Goal: Task Accomplishment & Management: Complete application form

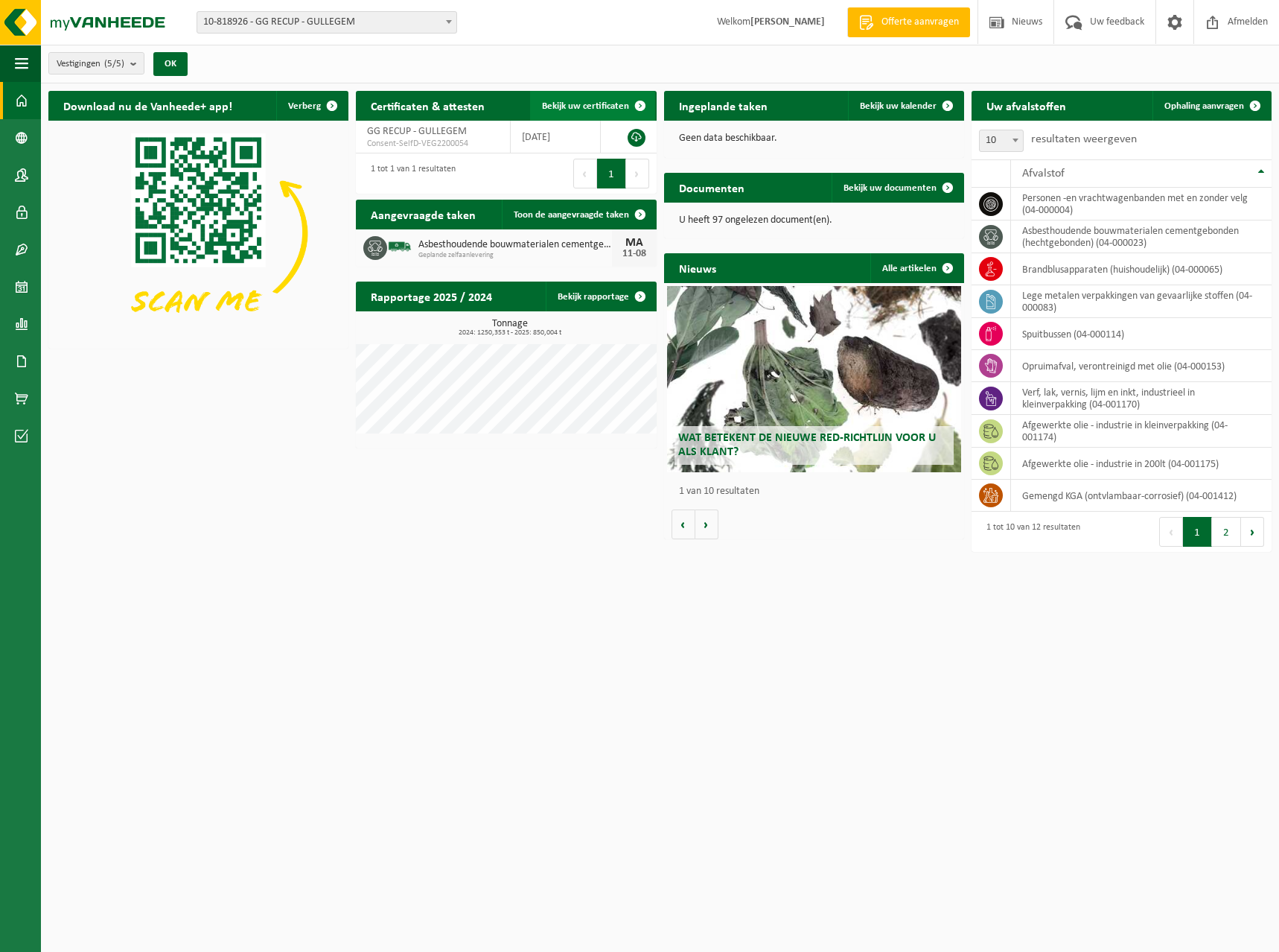
click at [641, 106] on span at bounding box center [640, 105] width 30 height 30
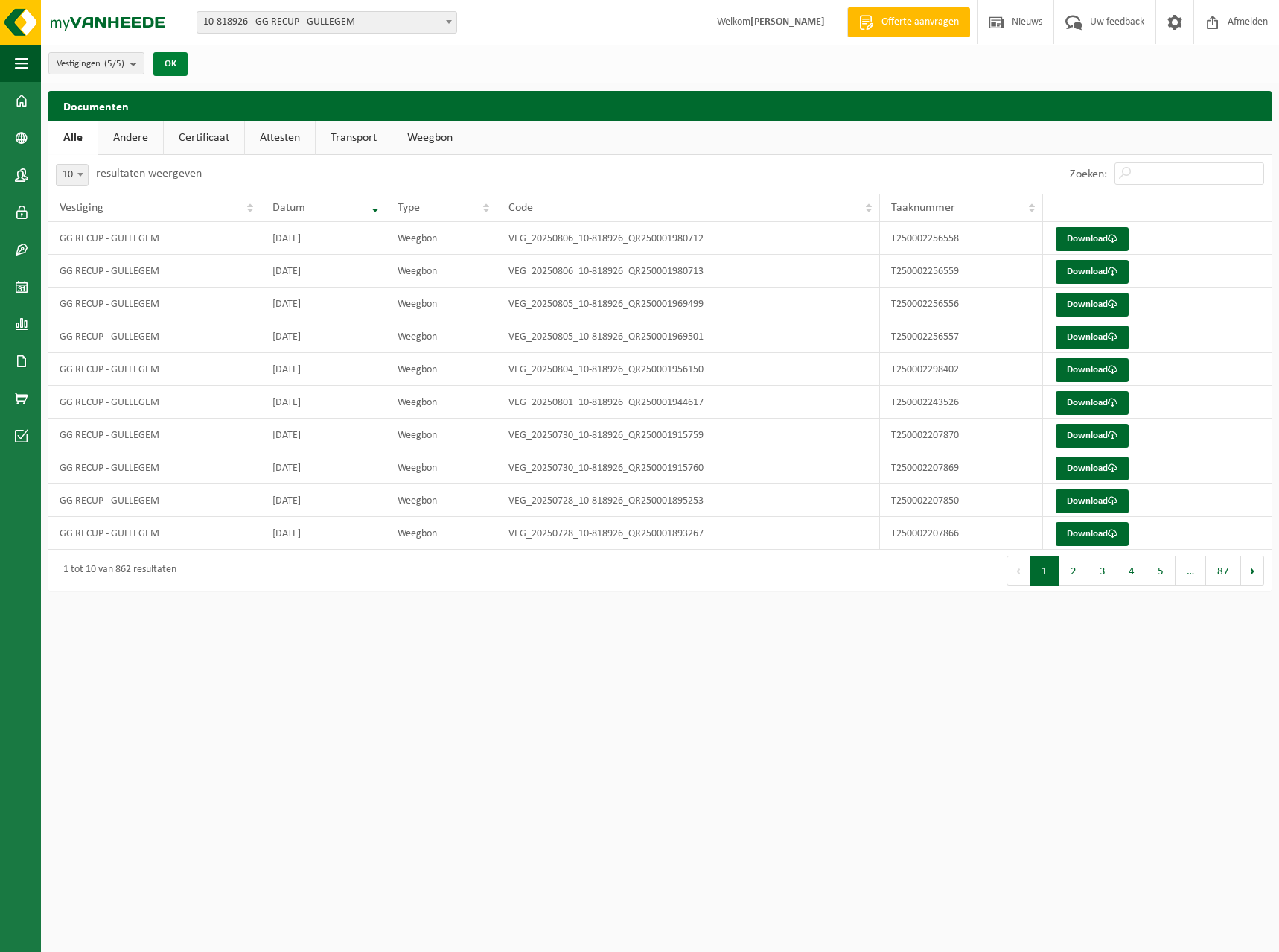
click at [173, 61] on button "OK" at bounding box center [170, 64] width 34 height 24
click at [115, 22] on img at bounding box center [89, 22] width 179 height 44
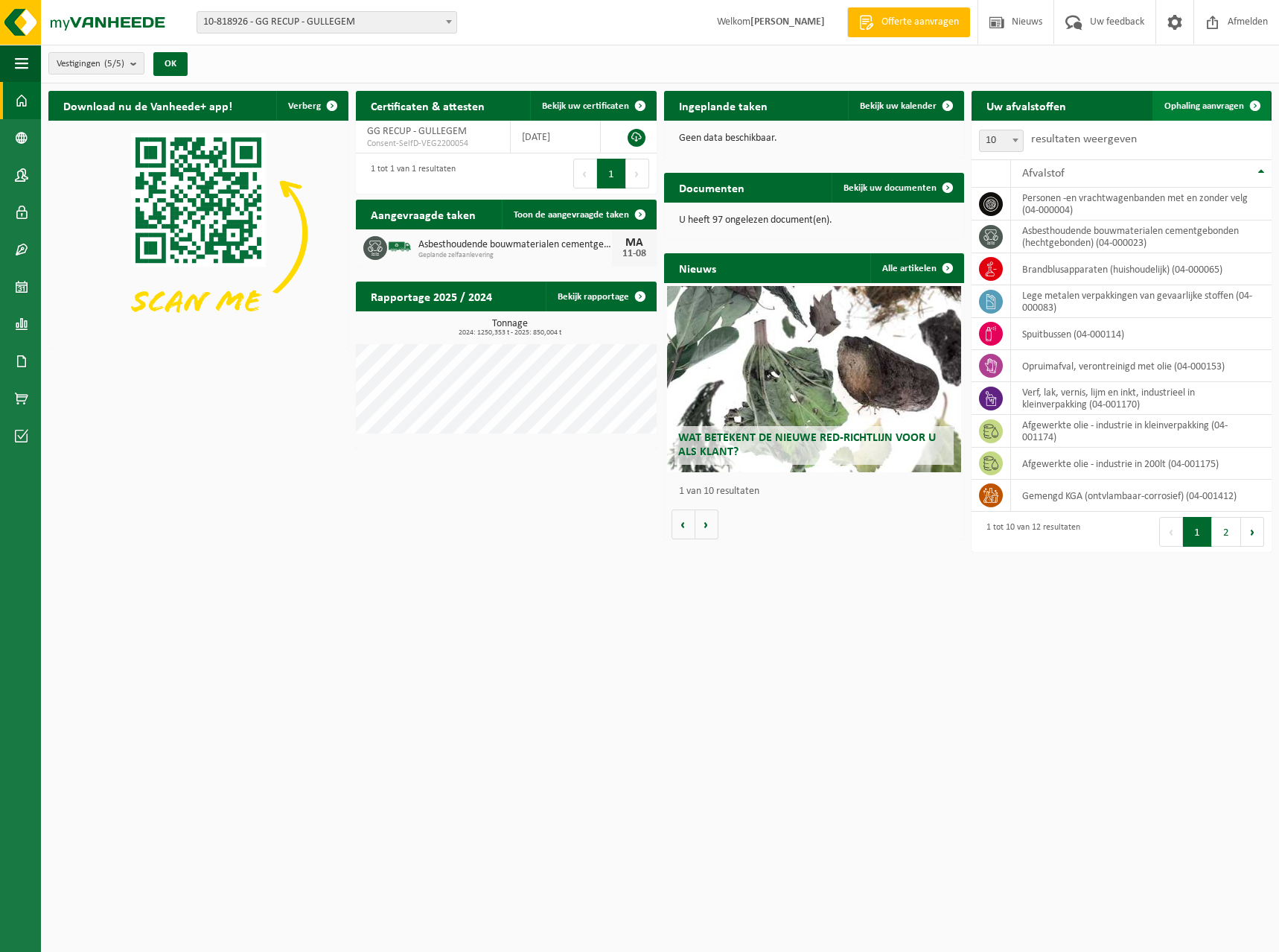
click at [1240, 114] on link "Ophaling aanvragen" at bounding box center [1211, 105] width 118 height 30
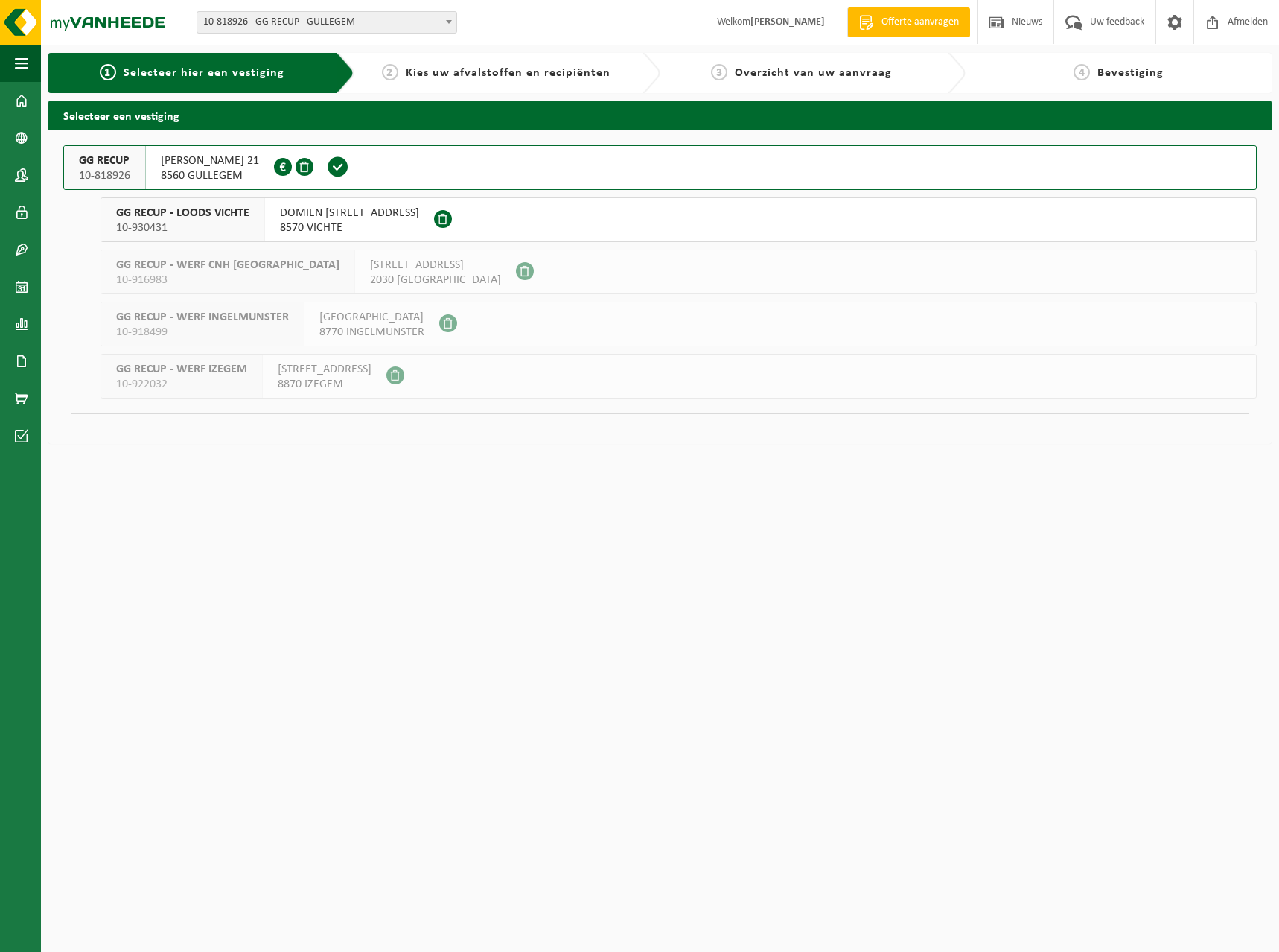
click at [180, 158] on span "HUGO VERRIESTLAAN 21" at bounding box center [209, 160] width 99 height 15
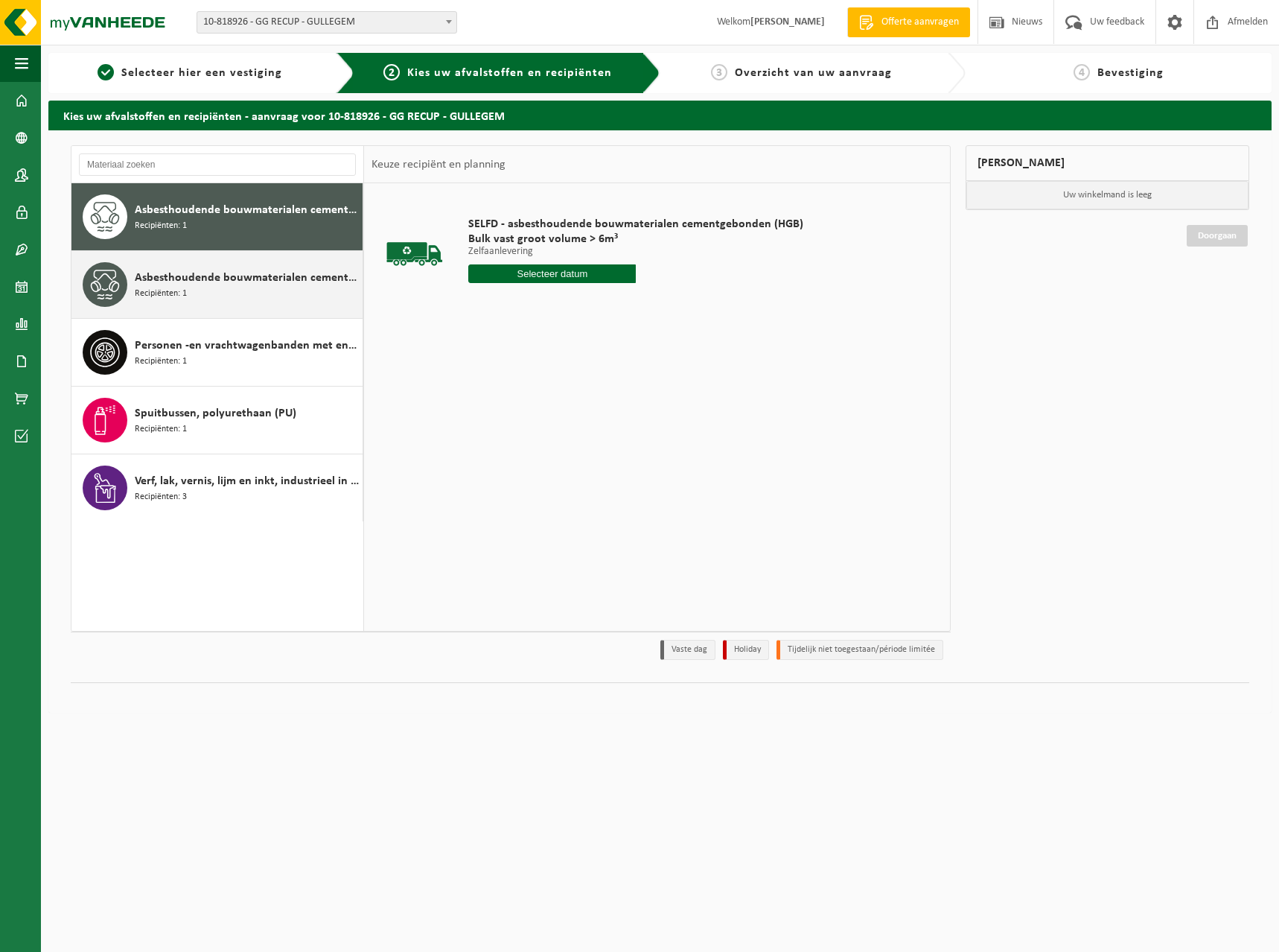
click at [215, 265] on div "Asbesthoudende bouwmaterialen cementgebonden met isolatie(hechtgebonden) Recipi…" at bounding box center [247, 284] width 224 height 44
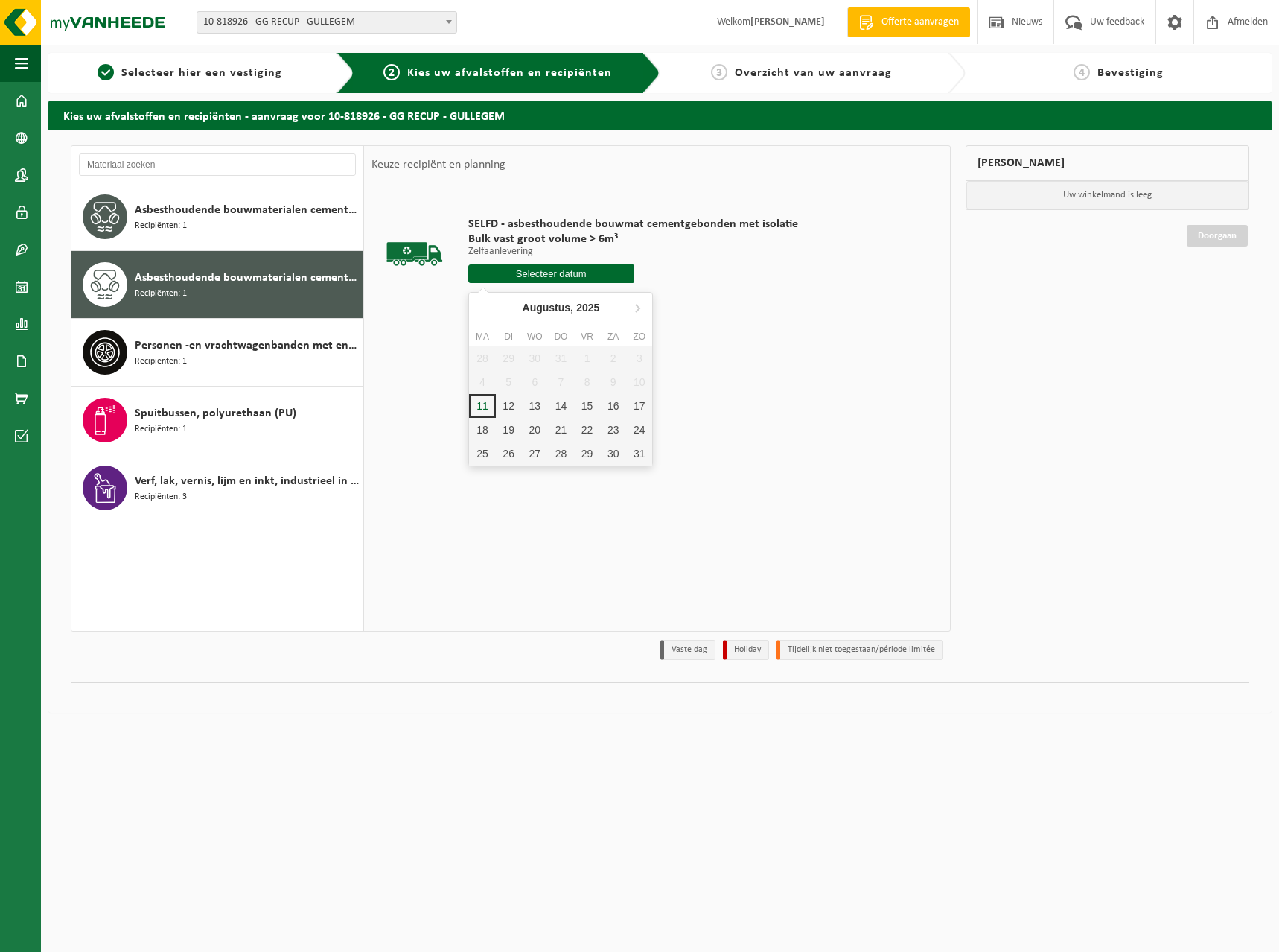
click at [592, 268] on input "text" at bounding box center [551, 273] width 166 height 18
click at [480, 406] on div "11" at bounding box center [482, 405] width 26 height 24
type input "Van 2025-08-11"
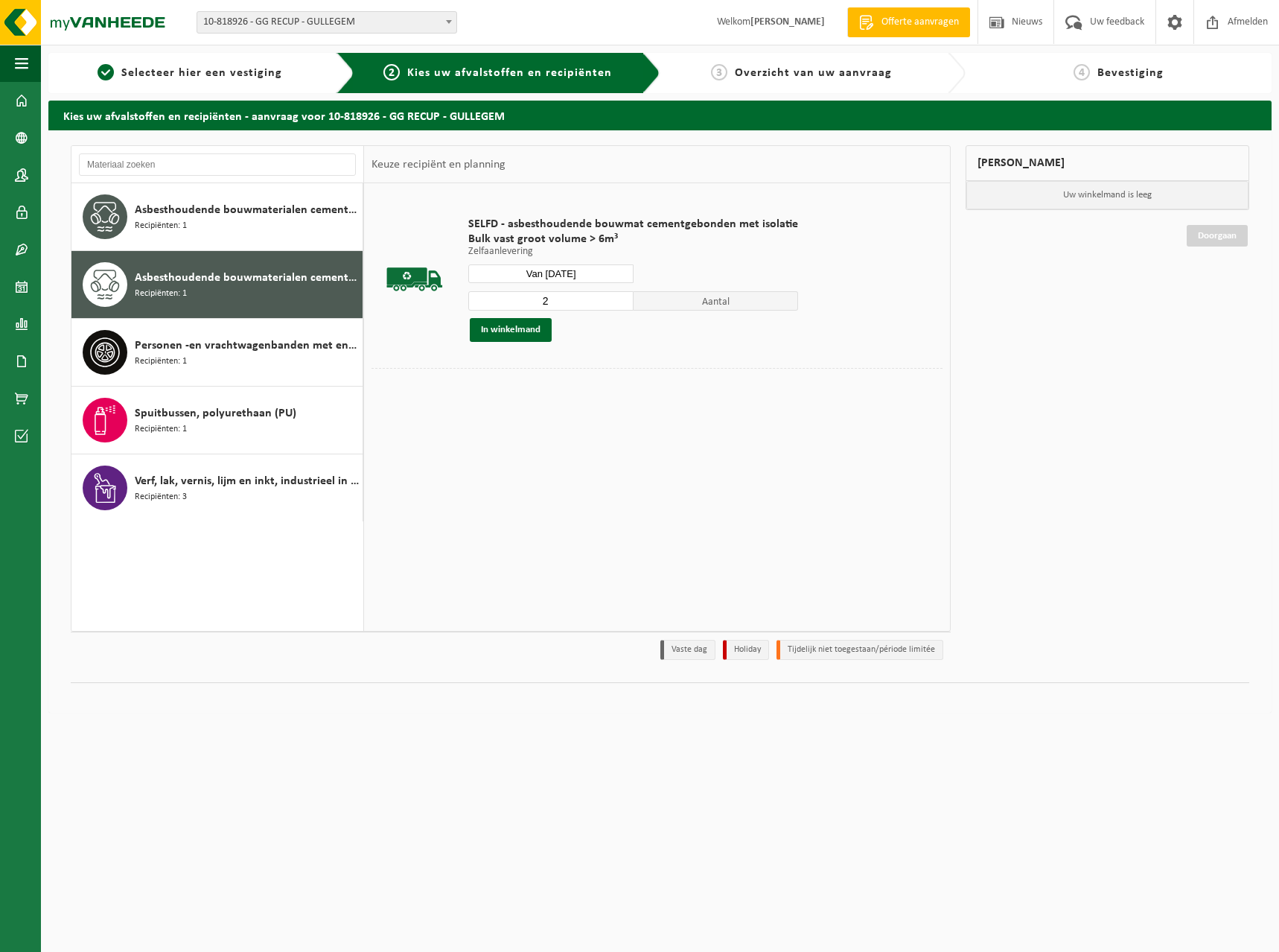
click at [618, 296] on input "2" at bounding box center [551, 301] width 166 height 19
click at [618, 296] on input "3" at bounding box center [551, 301] width 166 height 19
type input "4"
click at [618, 296] on input "4" at bounding box center [551, 301] width 166 height 19
click at [527, 330] on button "In winkelmand" at bounding box center [511, 330] width 82 height 24
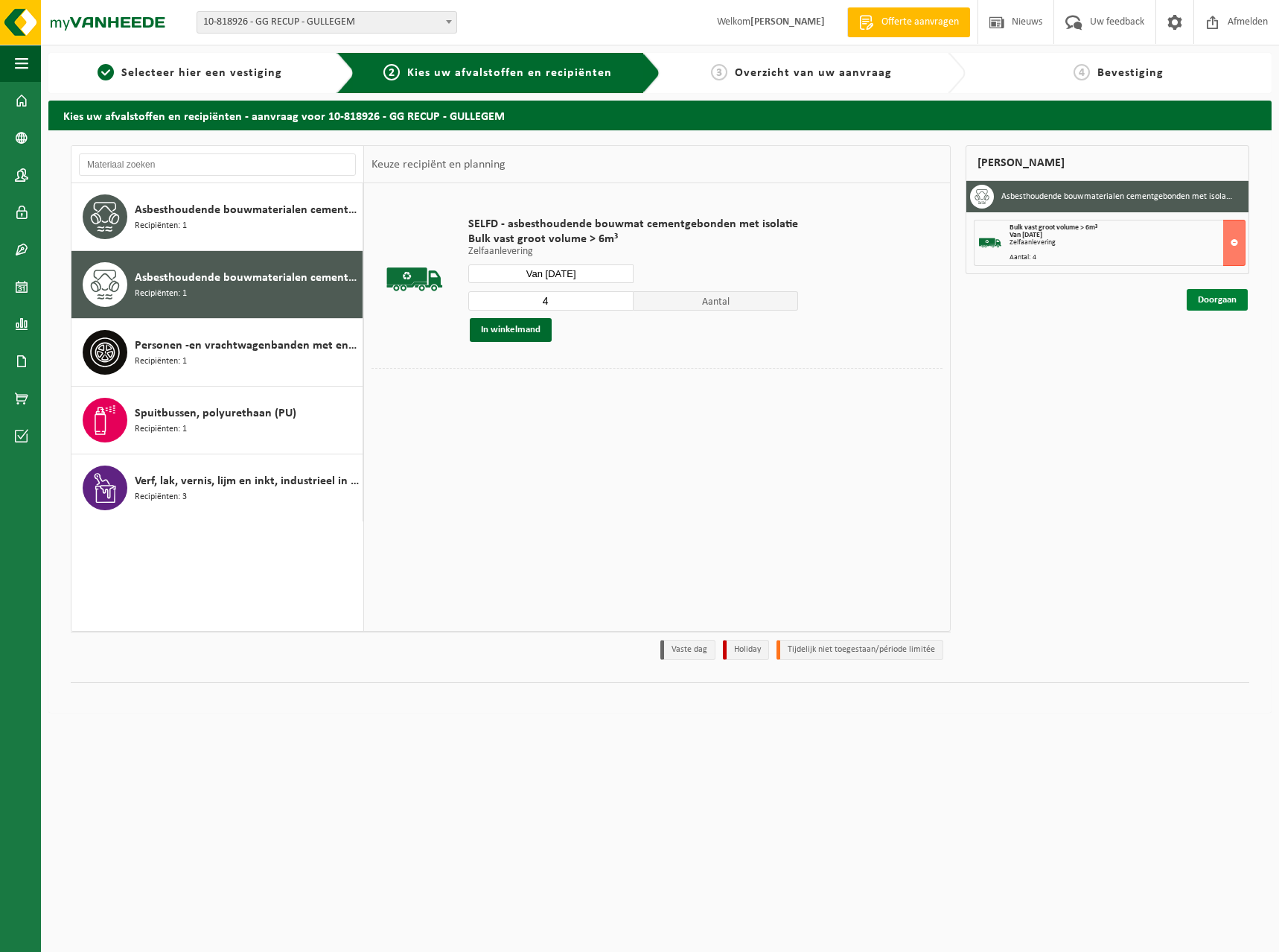
click at [1206, 303] on link "Doorgaan" at bounding box center [1218, 299] width 61 height 22
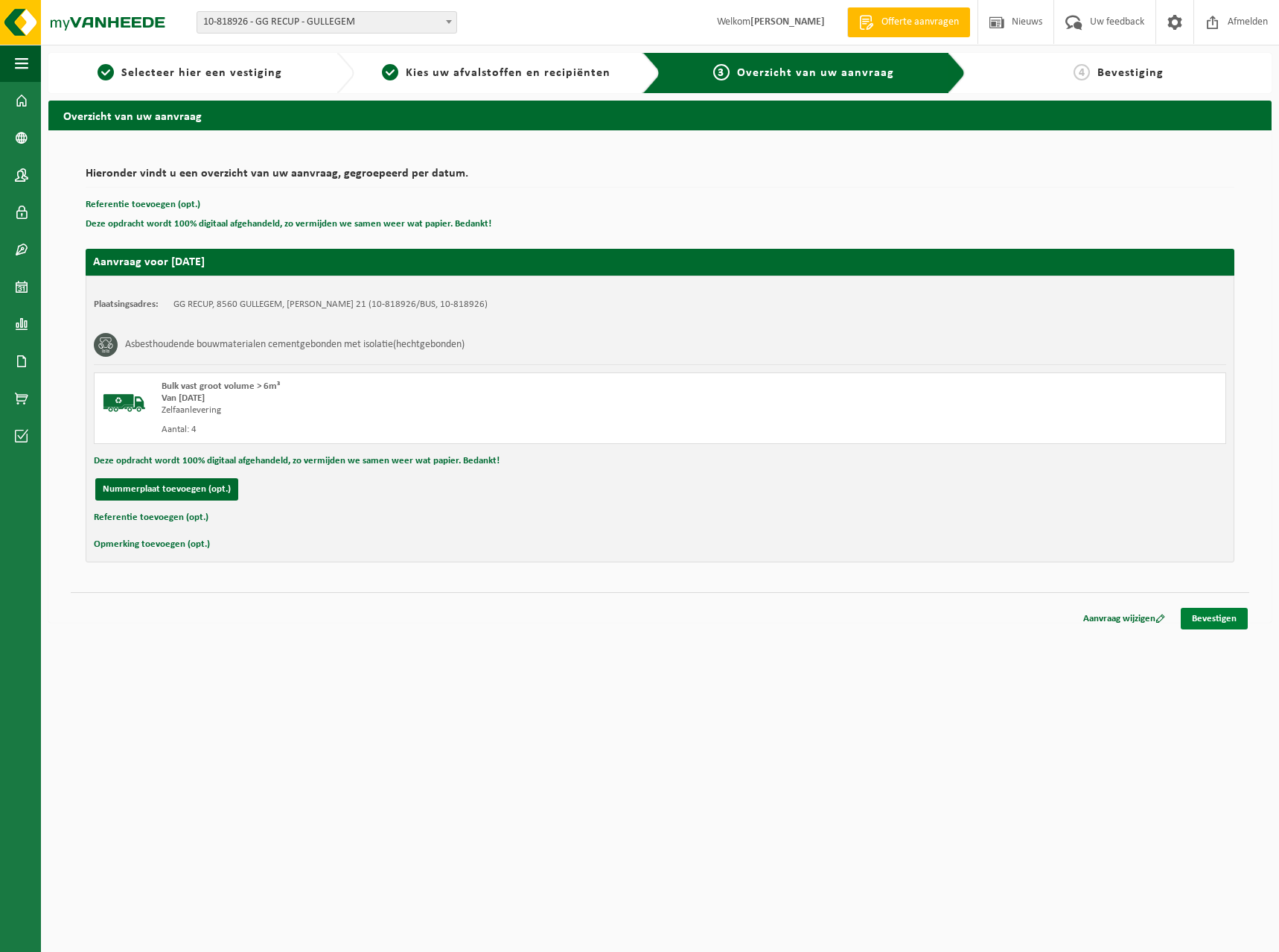
click at [1187, 614] on link "Bevestigen" at bounding box center [1214, 618] width 67 height 22
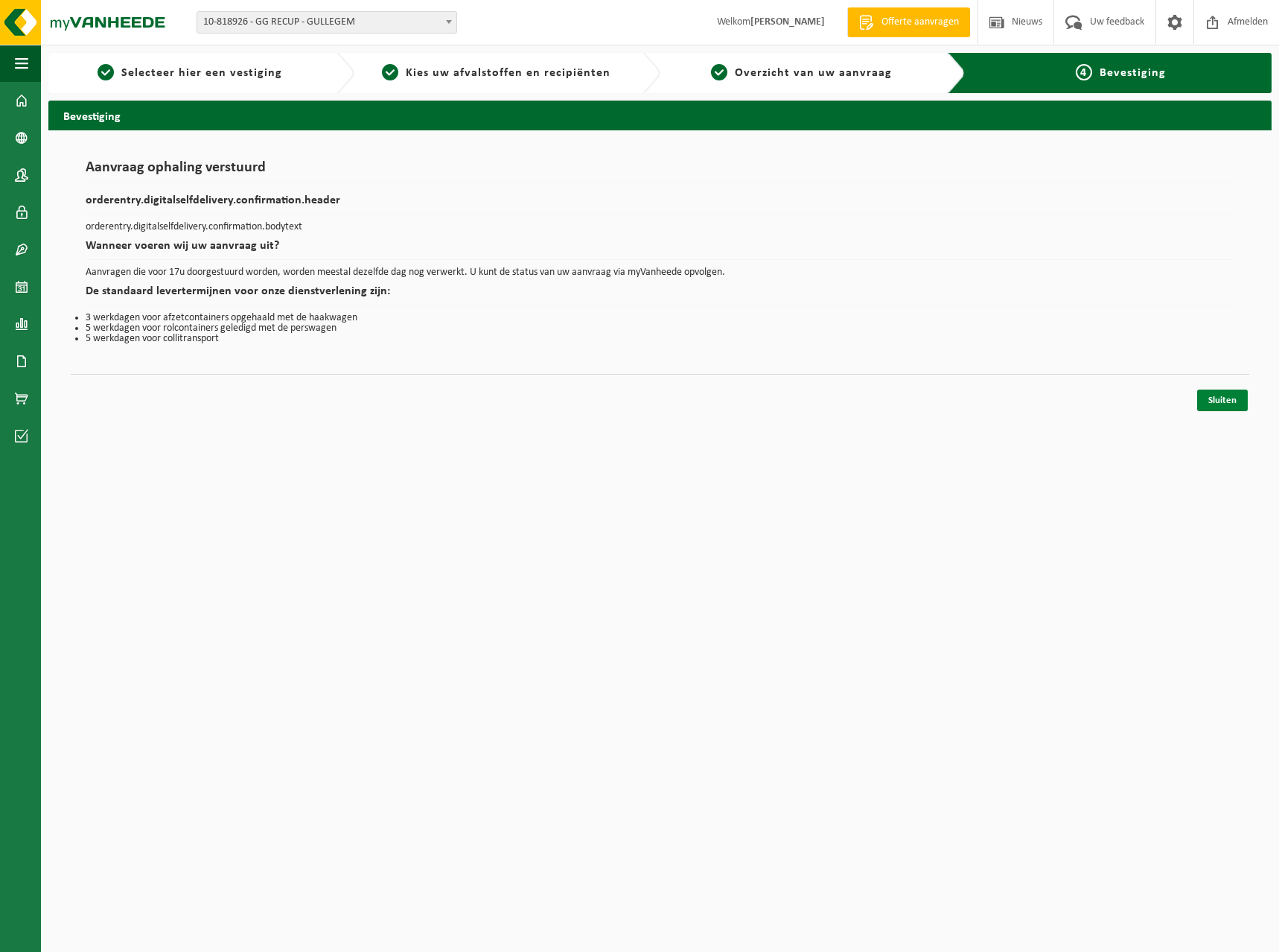
click at [1239, 399] on link "Sluiten" at bounding box center [1222, 400] width 51 height 22
